Goal: Task Accomplishment & Management: Manage account settings

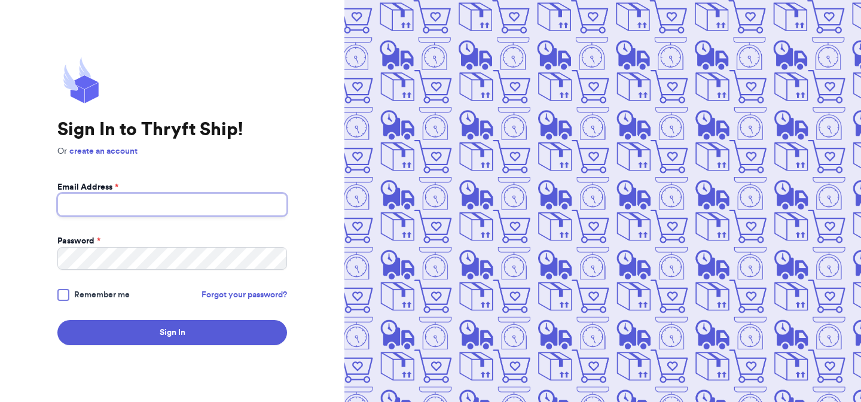
click at [221, 203] on input "Email Address *" at bounding box center [172, 204] width 230 height 23
type input "[EMAIL_ADDRESS][DOMAIN_NAME]"
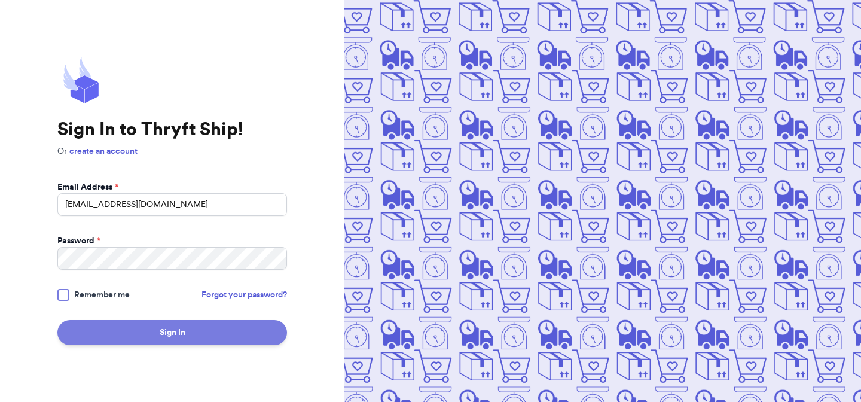
click at [213, 322] on button "Sign In" at bounding box center [172, 332] width 230 height 25
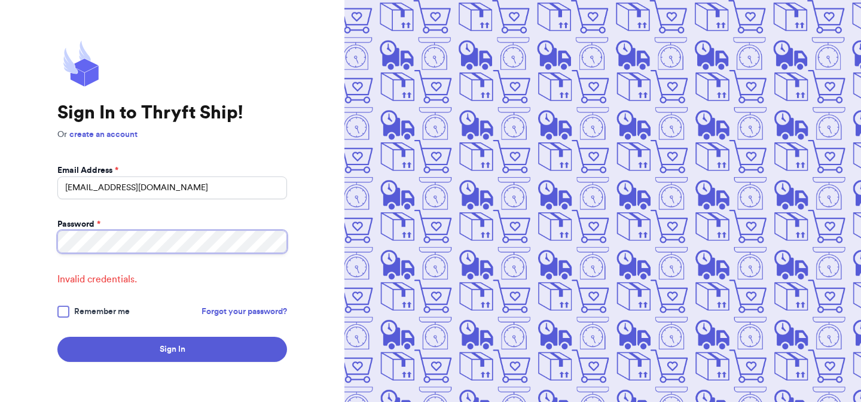
click at [57, 337] on button "Sign In" at bounding box center [172, 349] width 230 height 25
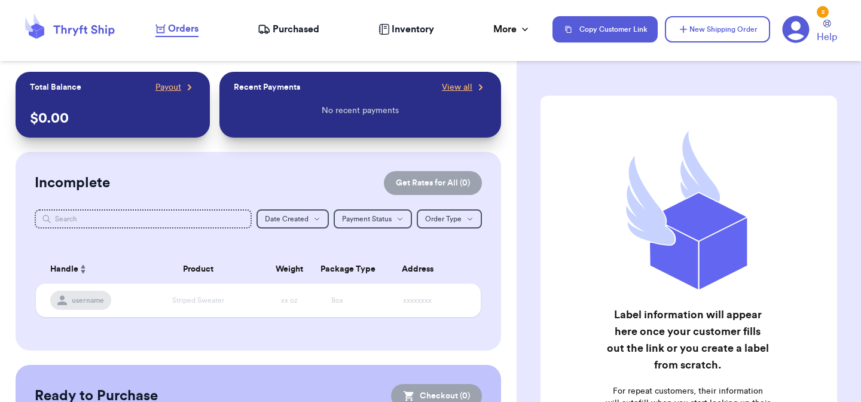
click at [823, 11] on div "2" at bounding box center [823, 12] width 12 height 12
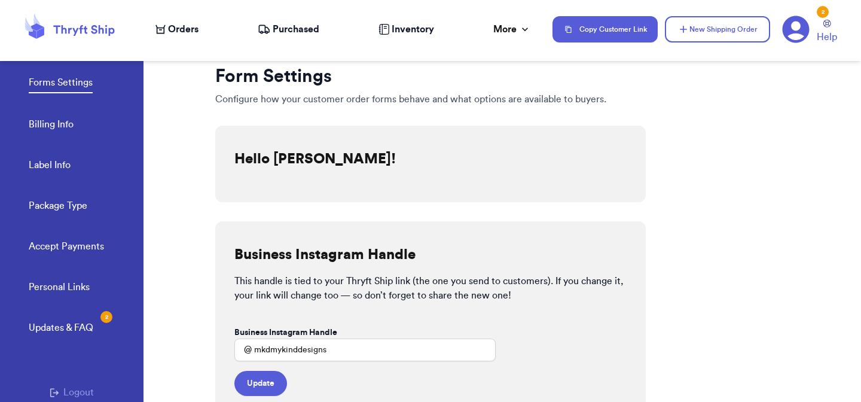
click at [784, 39] on icon at bounding box center [795, 29] width 27 height 27
click at [792, 33] on icon at bounding box center [796, 29] width 27 height 27
click at [792, 33] on icon at bounding box center [795, 29] width 27 height 27
click at [793, 31] on icon at bounding box center [796, 29] width 27 height 27
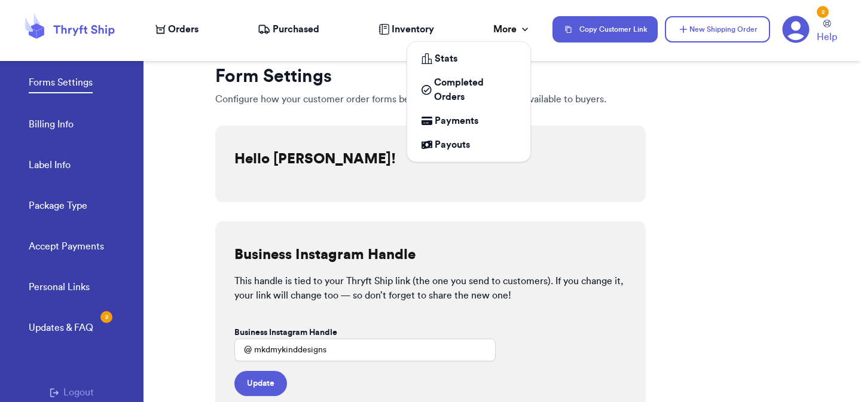
click at [506, 28] on div "More" at bounding box center [512, 29] width 38 height 14
click at [472, 124] on span "Payments" at bounding box center [457, 121] width 44 height 14
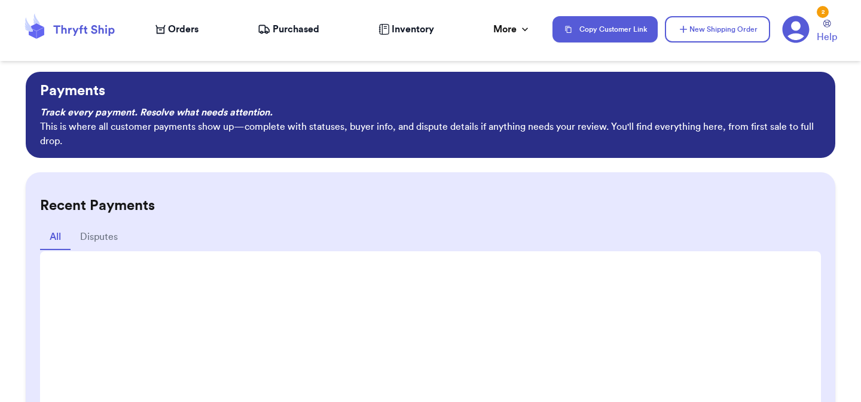
click at [39, 186] on div "Recent Payments All Disputes" at bounding box center [430, 377] width 809 height 411
click at [173, 26] on span "Orders" at bounding box center [183, 29] width 30 height 14
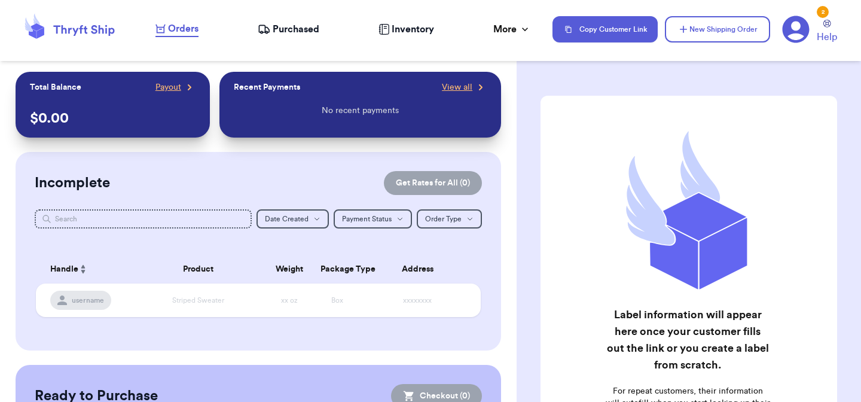
click at [285, 22] on div "Orders Purchased Inventory More Stats Completed Orders Payments Payouts" at bounding box center [347, 30] width 385 height 16
click at [285, 27] on span "Purchased" at bounding box center [296, 29] width 47 height 14
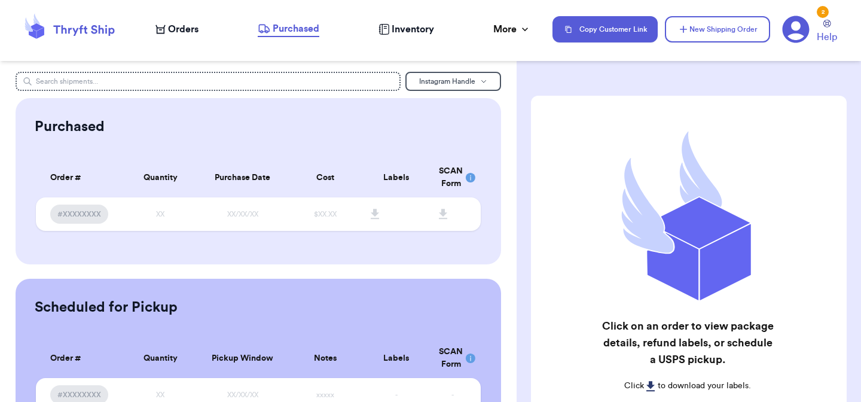
click at [401, 25] on span "Inventory" at bounding box center [413, 29] width 42 height 14
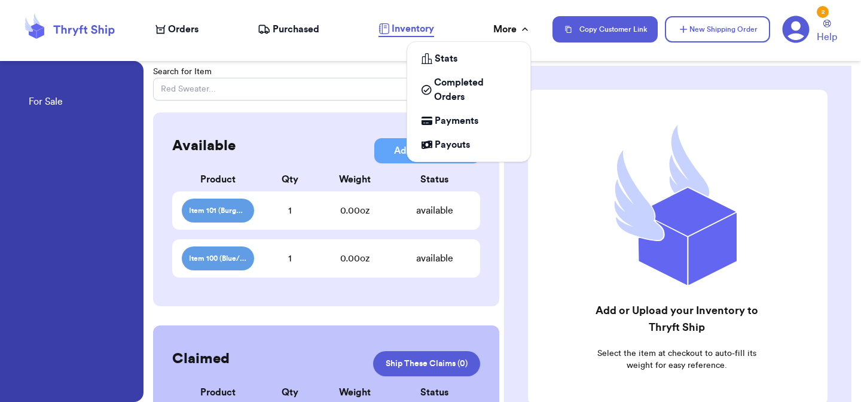
click at [515, 33] on div "More" at bounding box center [512, 29] width 38 height 14
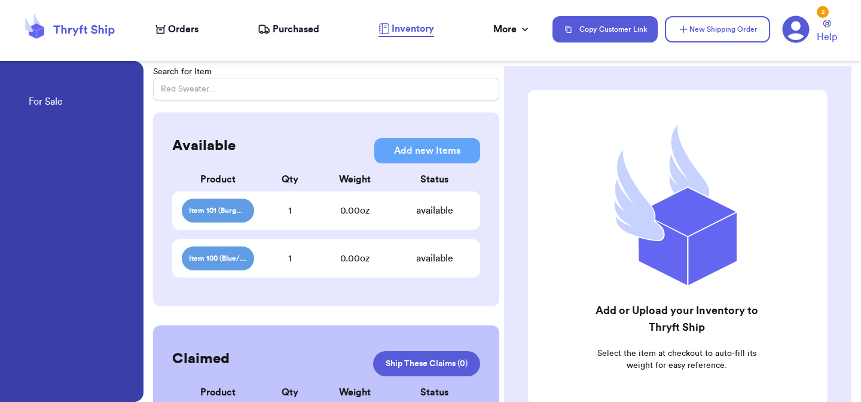
click at [796, 39] on icon at bounding box center [795, 29] width 27 height 27
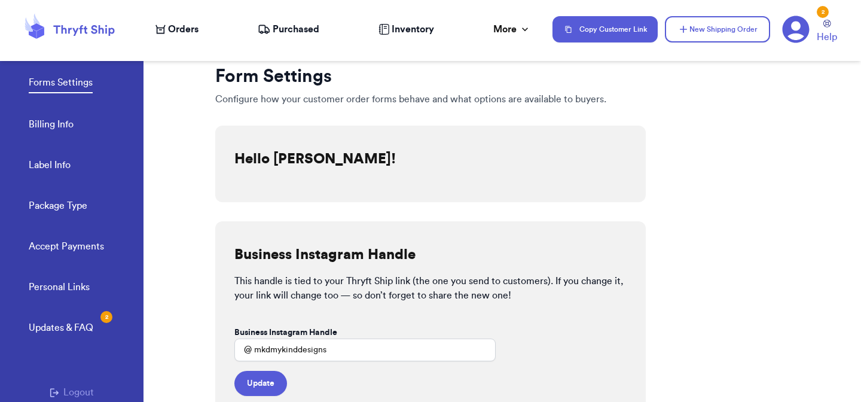
click at [73, 252] on link "Accept Payments" at bounding box center [66, 247] width 75 height 17
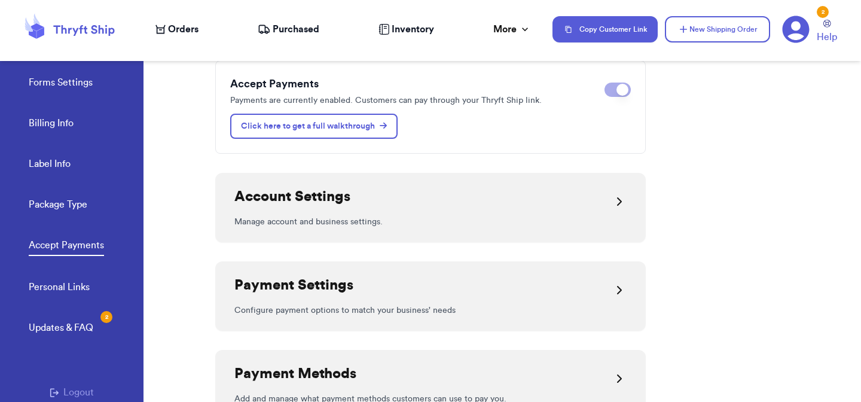
scroll to position [115, 0]
click at [441, 285] on div "Payment Settings" at bounding box center [430, 290] width 392 height 29
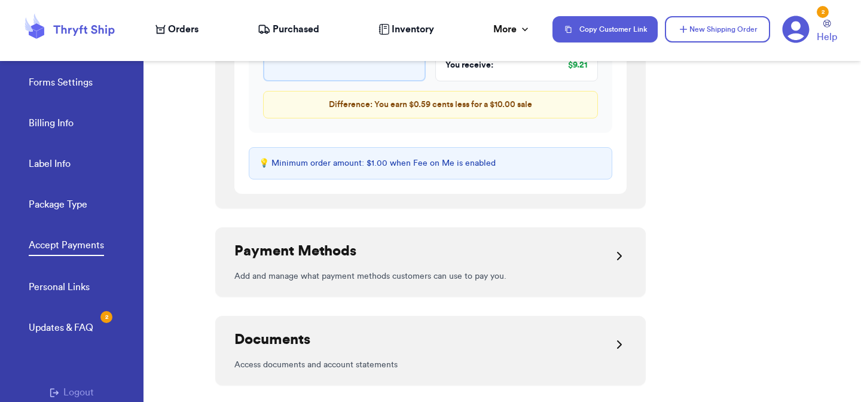
scroll to position [963, 0]
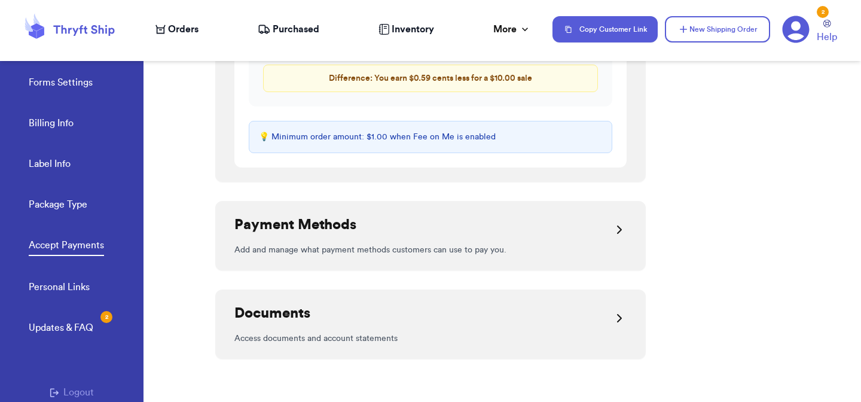
click at [288, 229] on h2 "Payment Methods" at bounding box center [295, 224] width 122 height 19
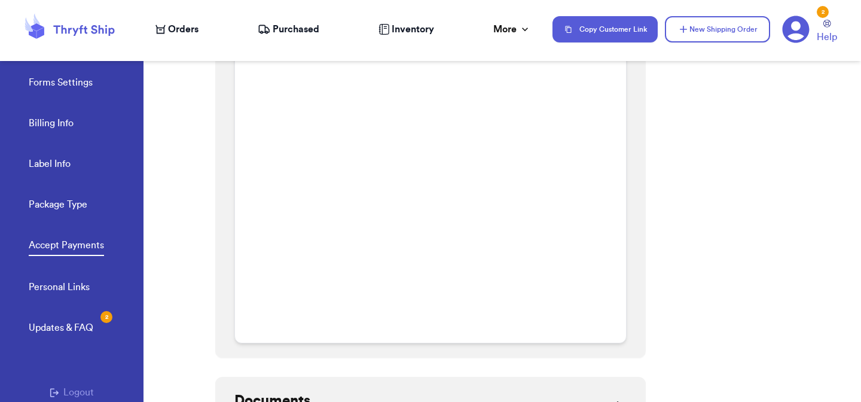
scroll to position [1630, 0]
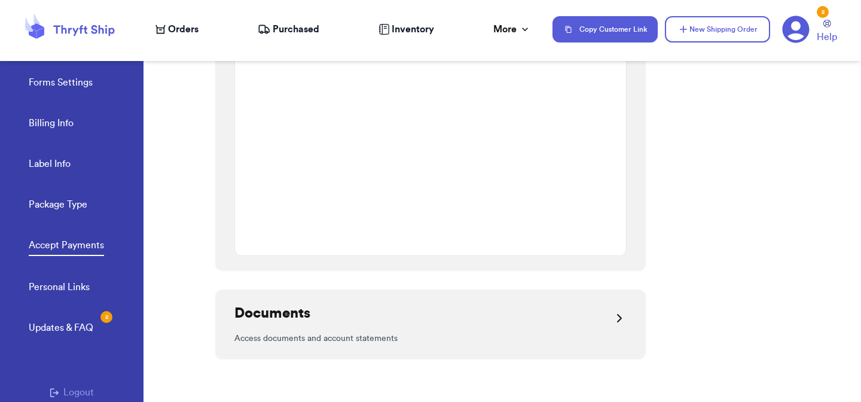
click at [317, 304] on div "Documents" at bounding box center [430, 318] width 392 height 29
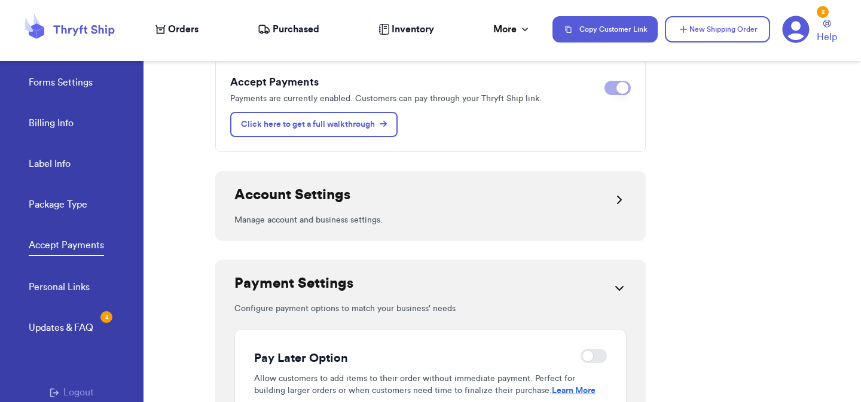
scroll to position [114, 0]
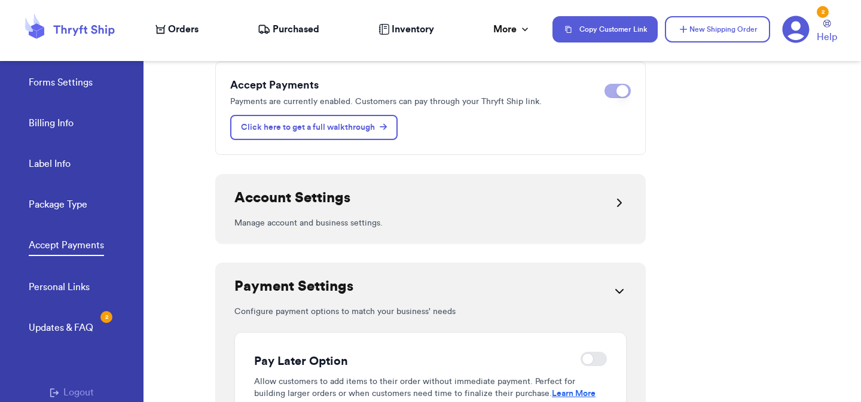
click at [494, 222] on p "Manage account and business settings." at bounding box center [430, 223] width 392 height 12
click at [616, 203] on icon at bounding box center [619, 202] width 14 height 14
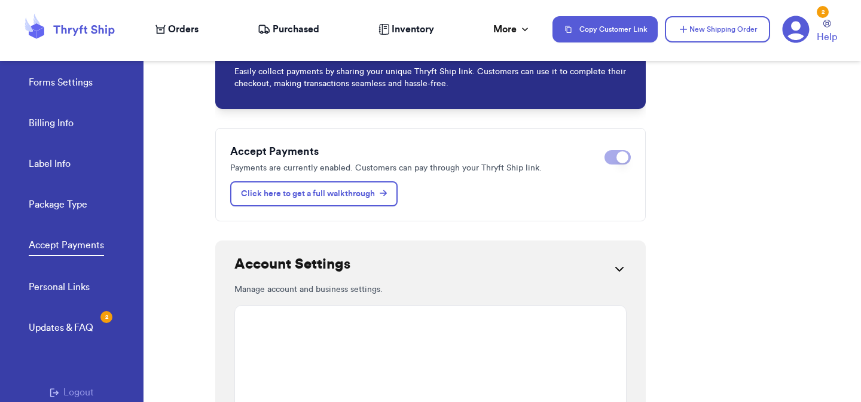
scroll to position [0, 0]
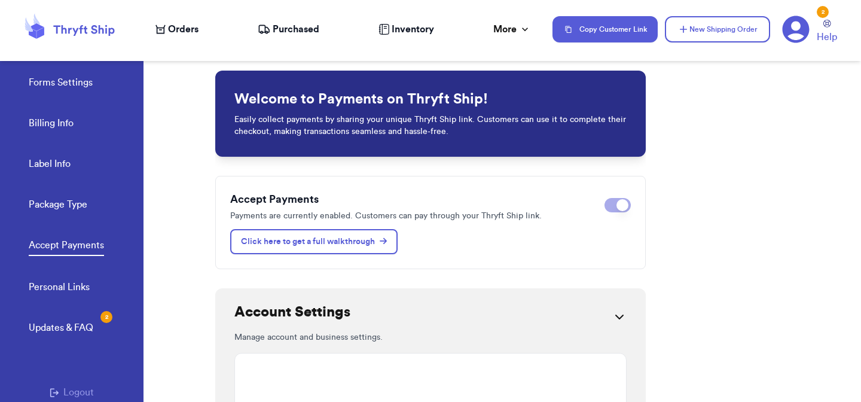
click at [799, 32] on icon at bounding box center [796, 29] width 27 height 27
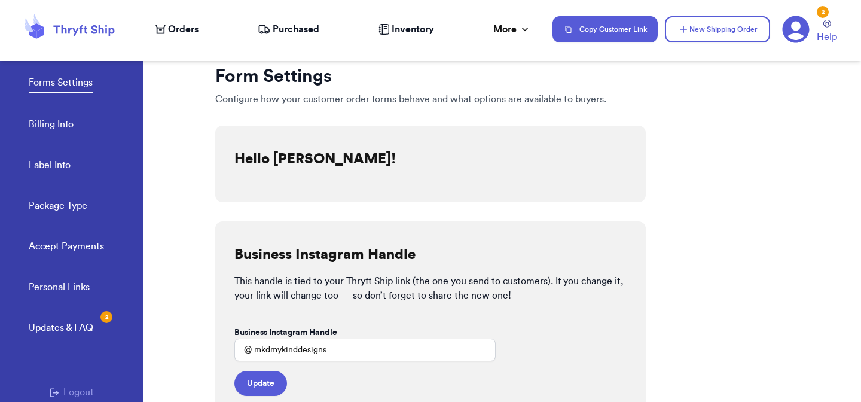
click at [798, 32] on icon at bounding box center [796, 29] width 27 height 27
click at [802, 28] on icon at bounding box center [796, 29] width 27 height 27
click at [826, 26] on icon at bounding box center [827, 24] width 8 height 8
